Goal: Check status: Check status

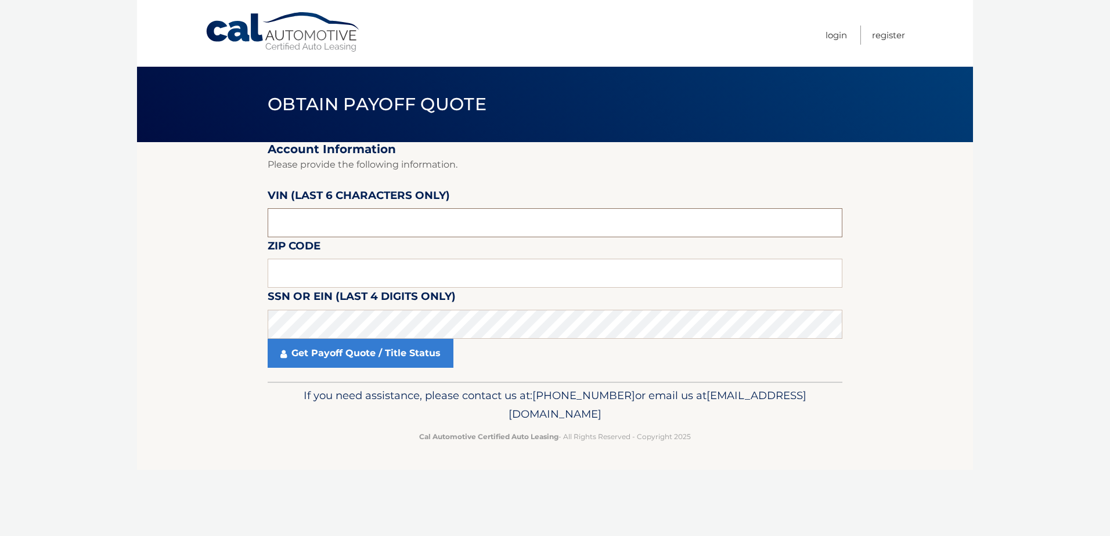
click at [289, 218] on input "text" at bounding box center [555, 222] width 575 height 29
type input "024181"
click at [287, 275] on input "text" at bounding box center [555, 273] width 575 height 29
type input "10308"
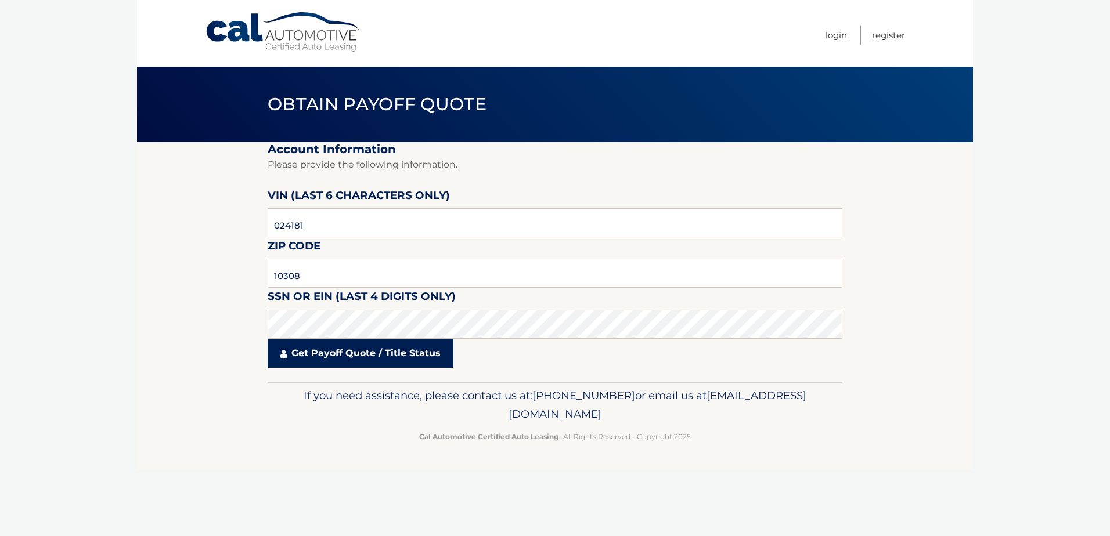
click at [361, 363] on link "Get Payoff Quote / Title Status" at bounding box center [361, 353] width 186 height 29
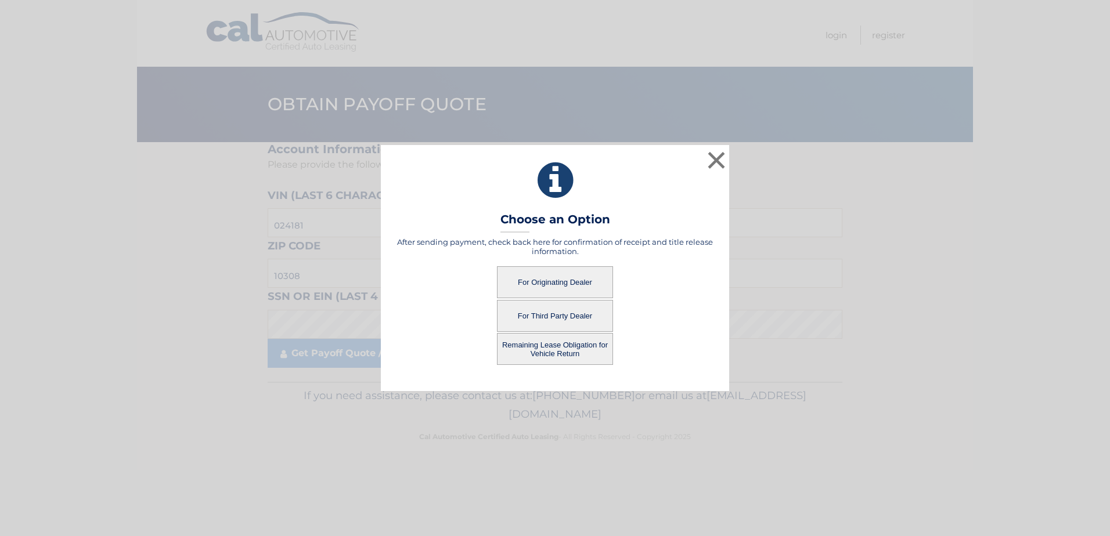
click at [577, 274] on button "For Originating Dealer" at bounding box center [555, 282] width 116 height 32
click at [576, 279] on button "For Originating Dealer" at bounding box center [555, 282] width 116 height 32
